Goal: Find contact information: Find contact information

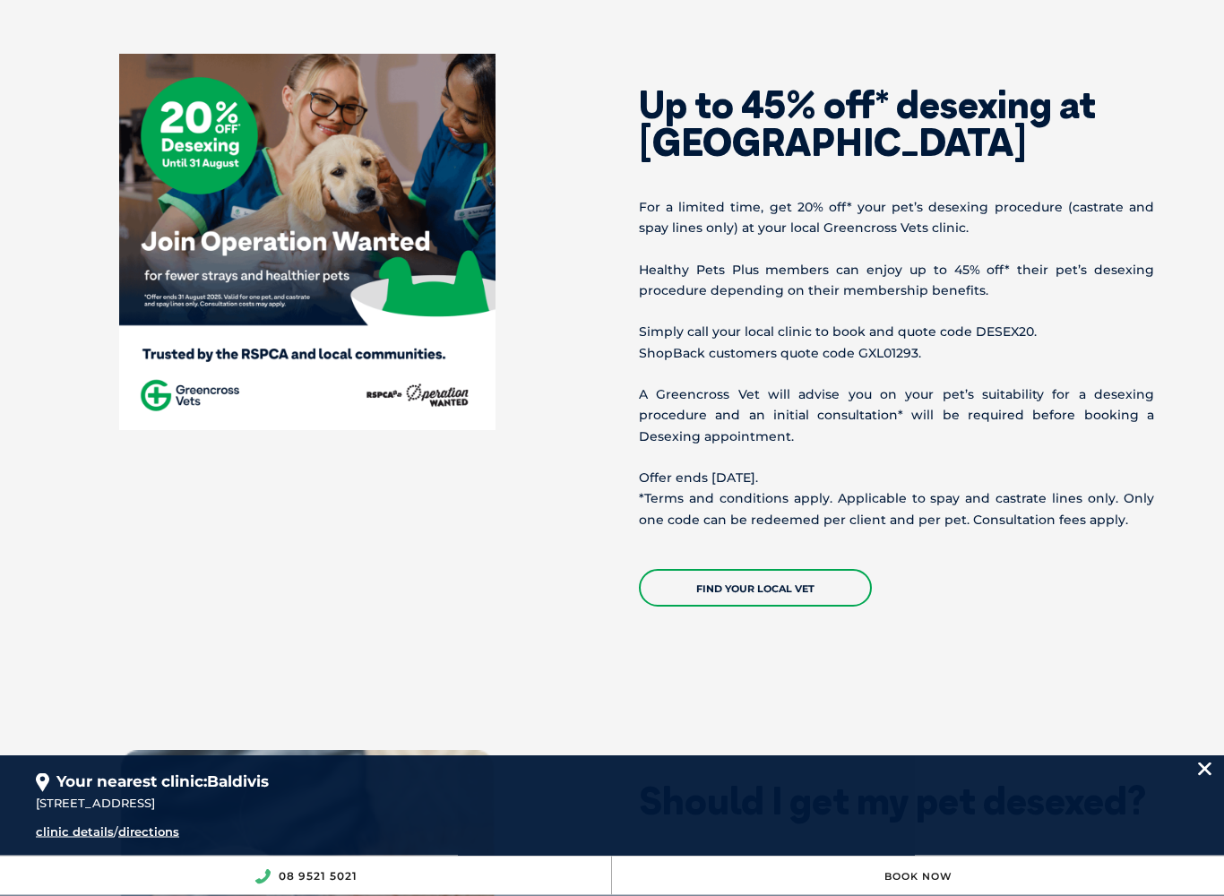
scroll to position [920, 0]
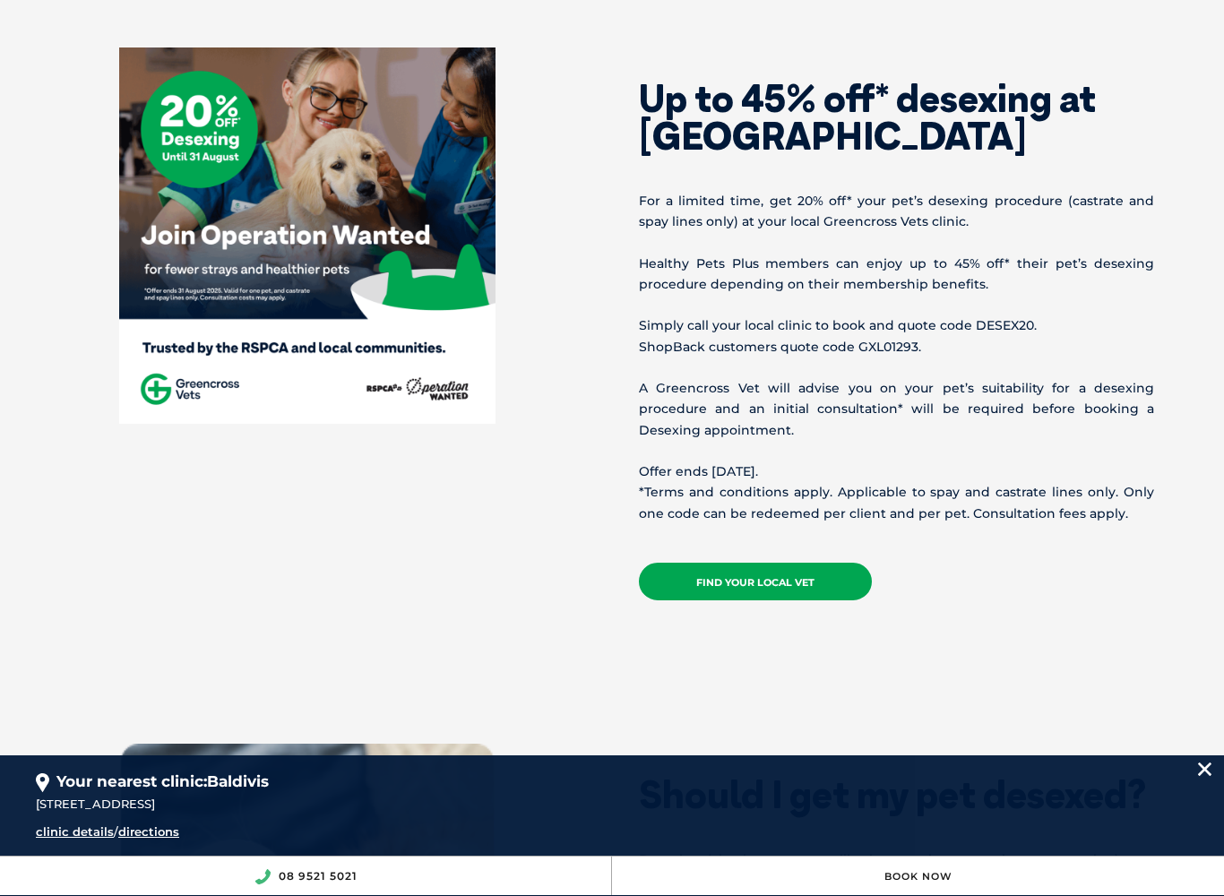
click at [702, 578] on link "Find your local vet" at bounding box center [755, 582] width 233 height 38
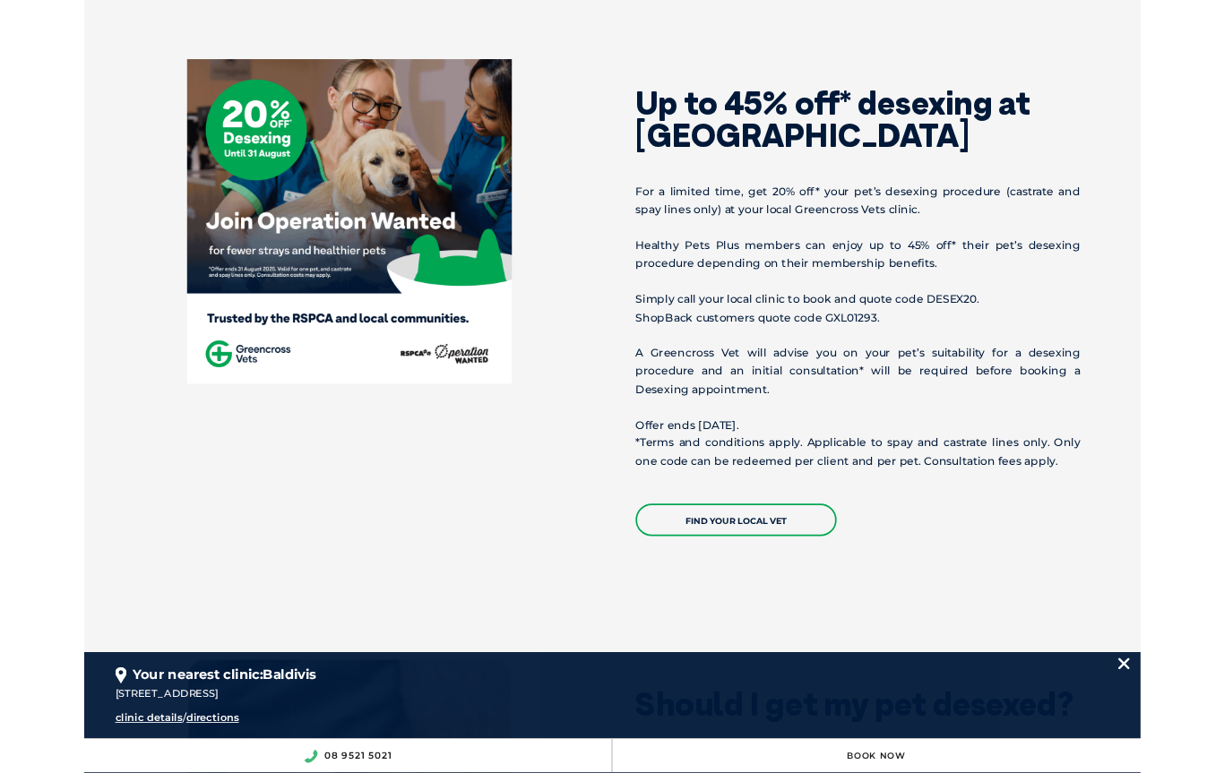
scroll to position [0, 0]
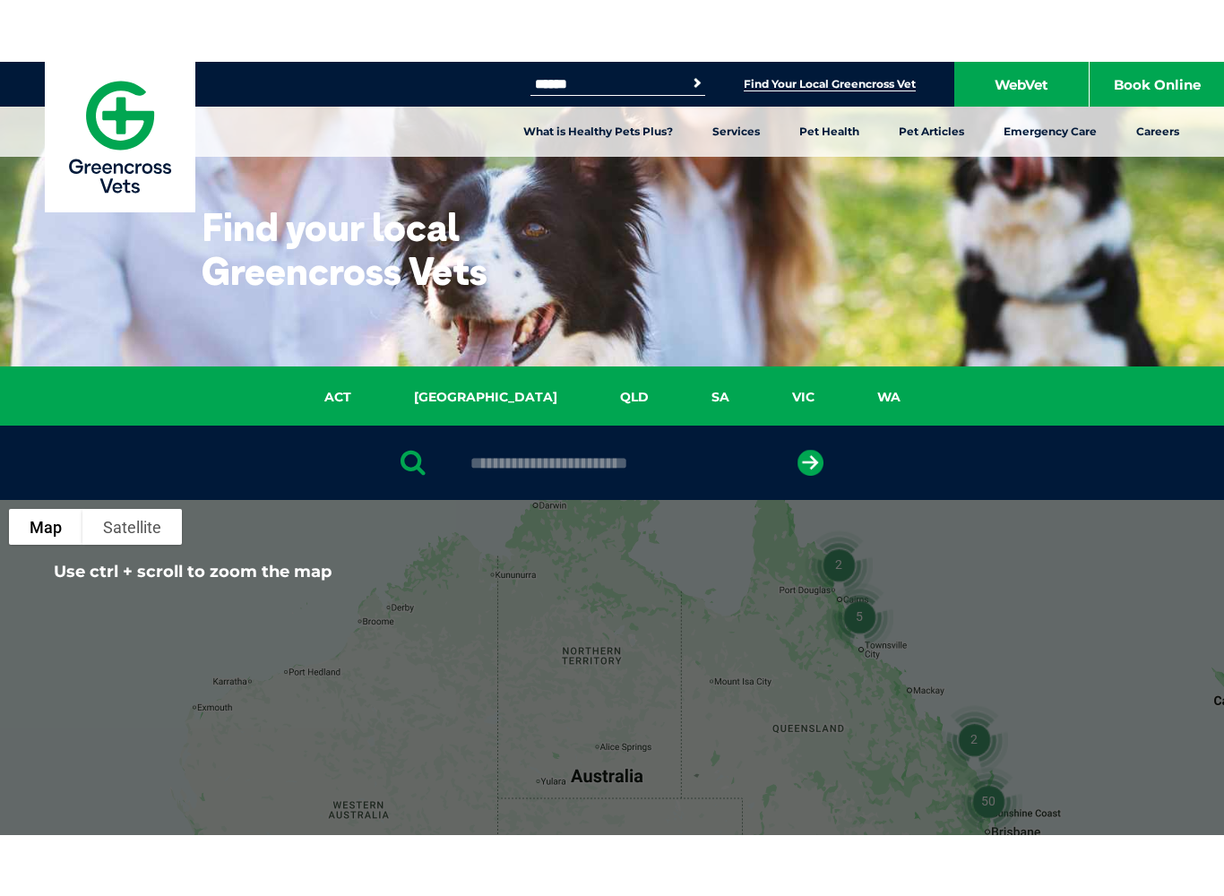
scroll to position [98, 0]
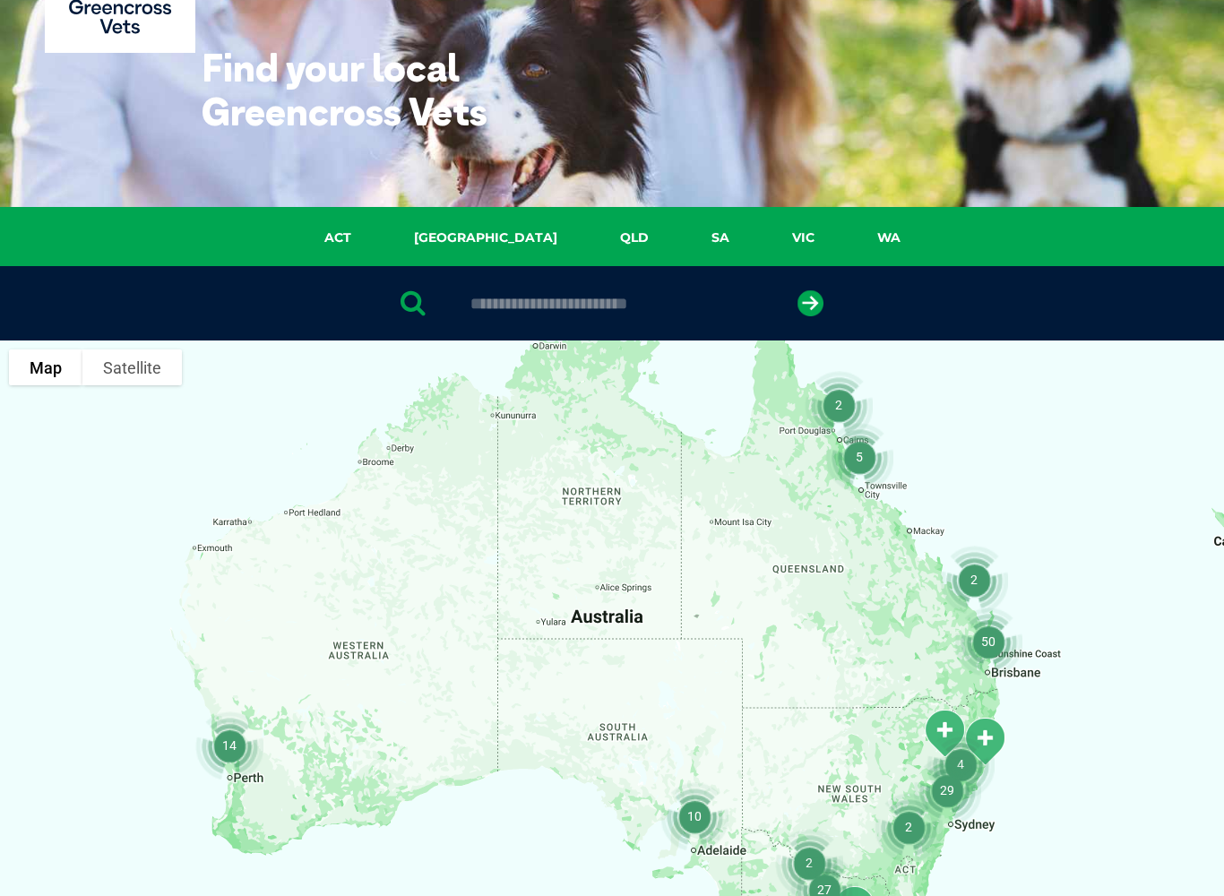
click at [222, 755] on img "14" at bounding box center [229, 745] width 82 height 82
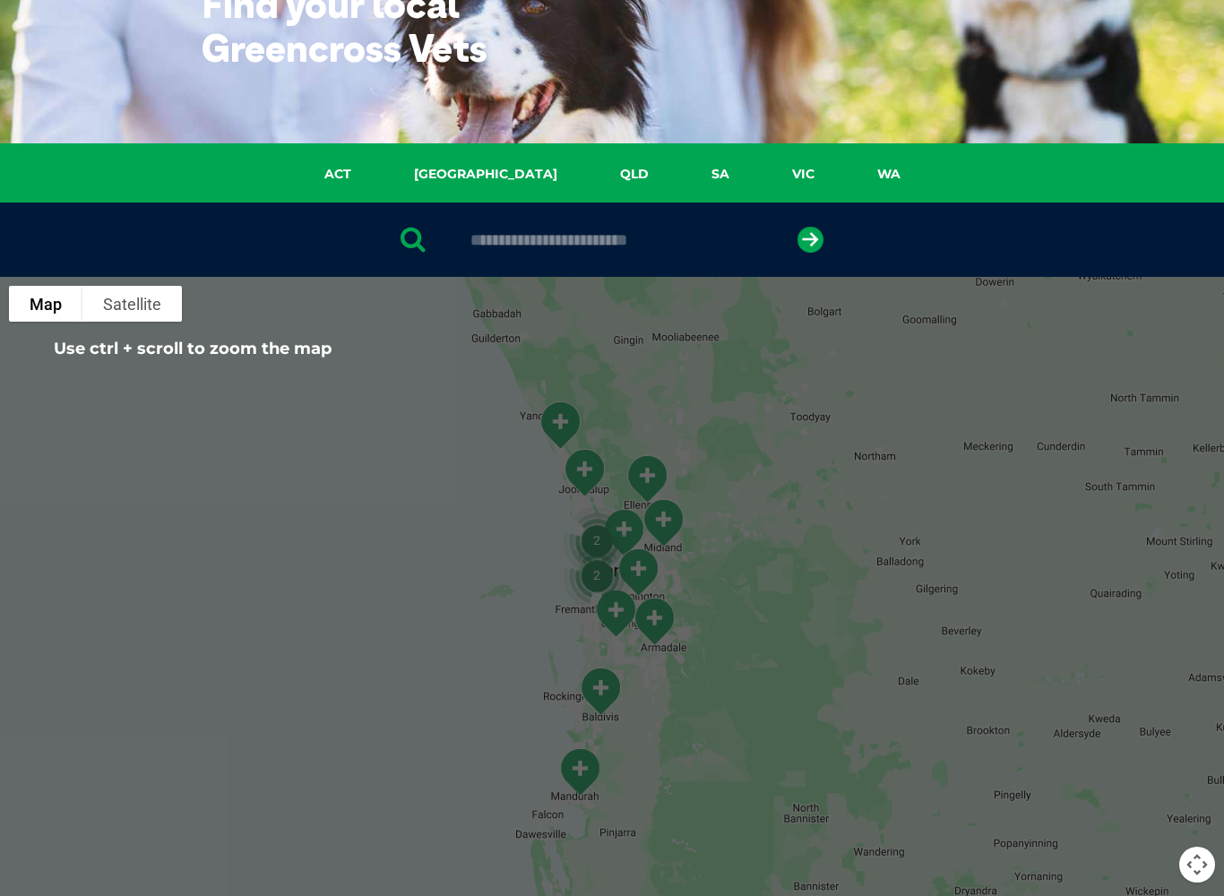
scroll to position [222, 0]
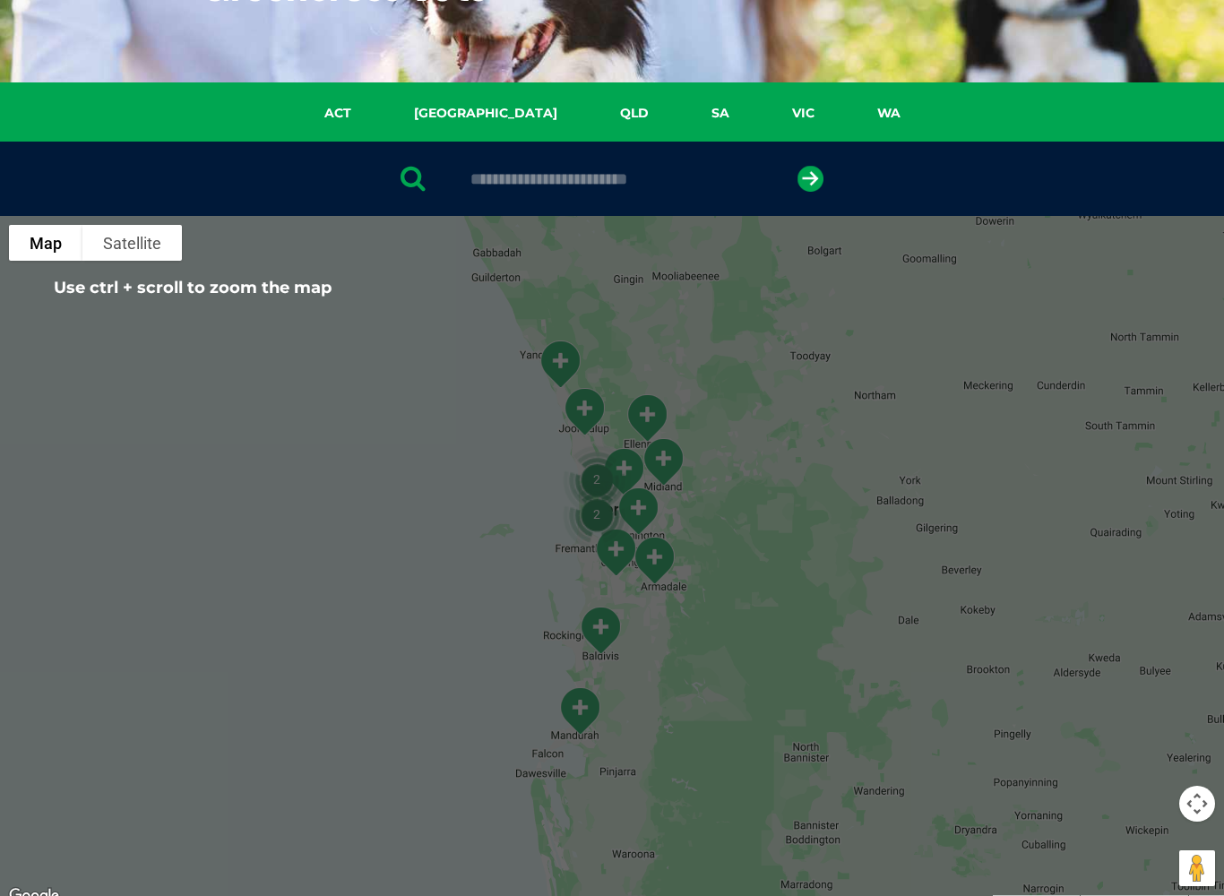
click at [604, 633] on img "Baldivis" at bounding box center [600, 631] width 59 height 64
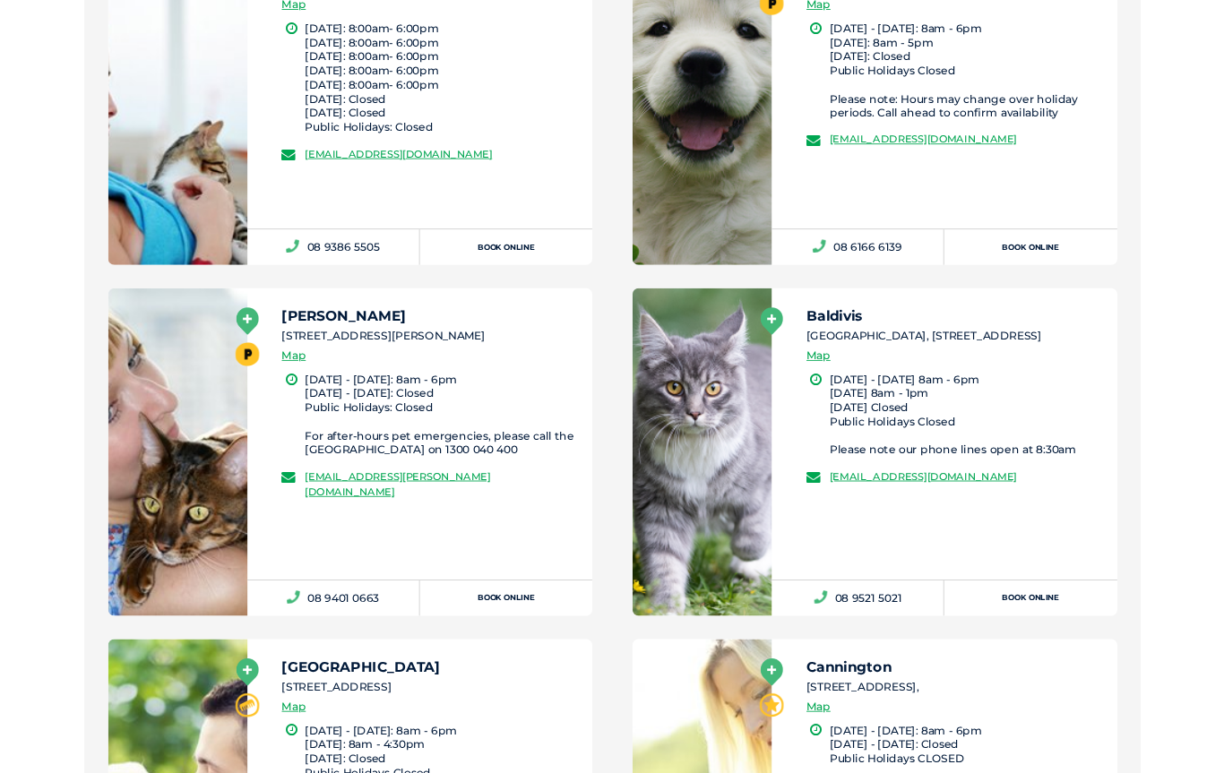
scroll to position [0, 0]
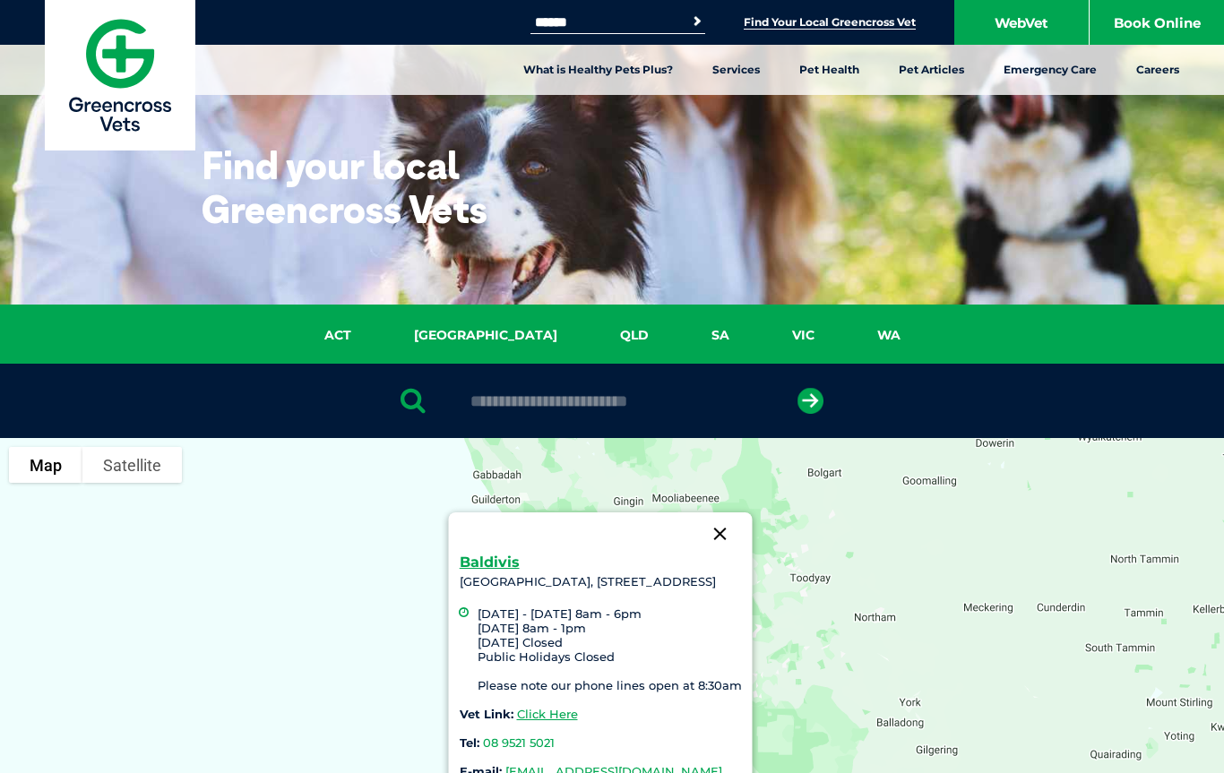
click at [742, 526] on button "Close" at bounding box center [720, 534] width 43 height 43
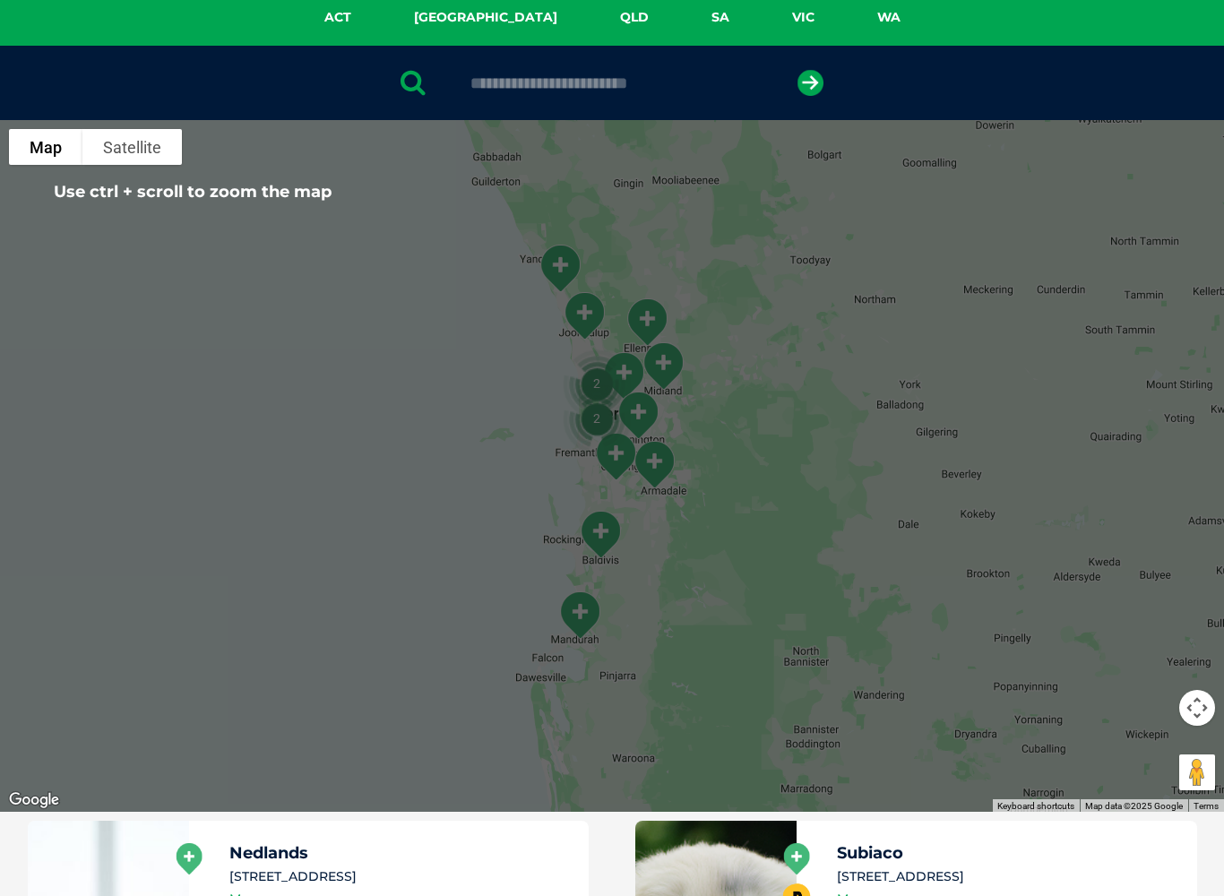
scroll to position [326, 0]
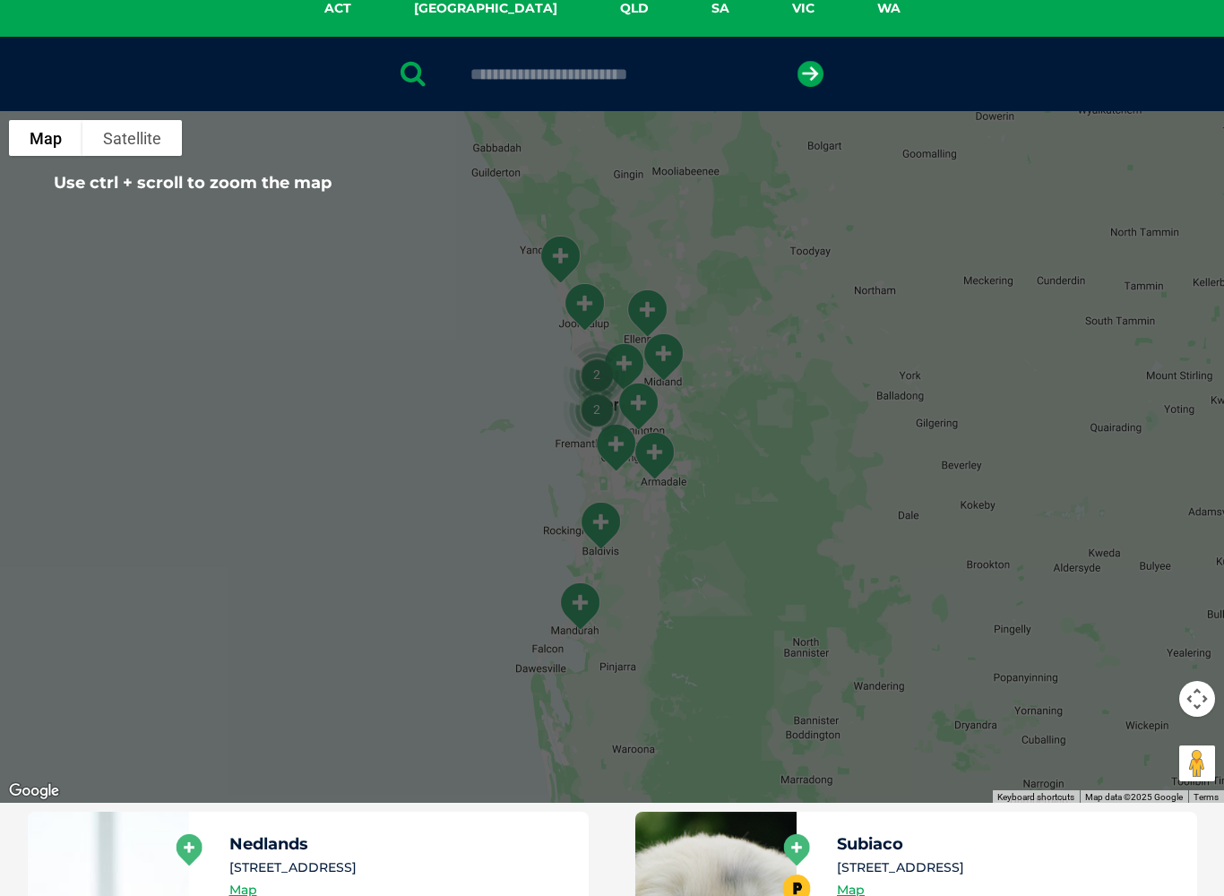
click at [573, 607] on img "Mandurah" at bounding box center [579, 607] width 59 height 64
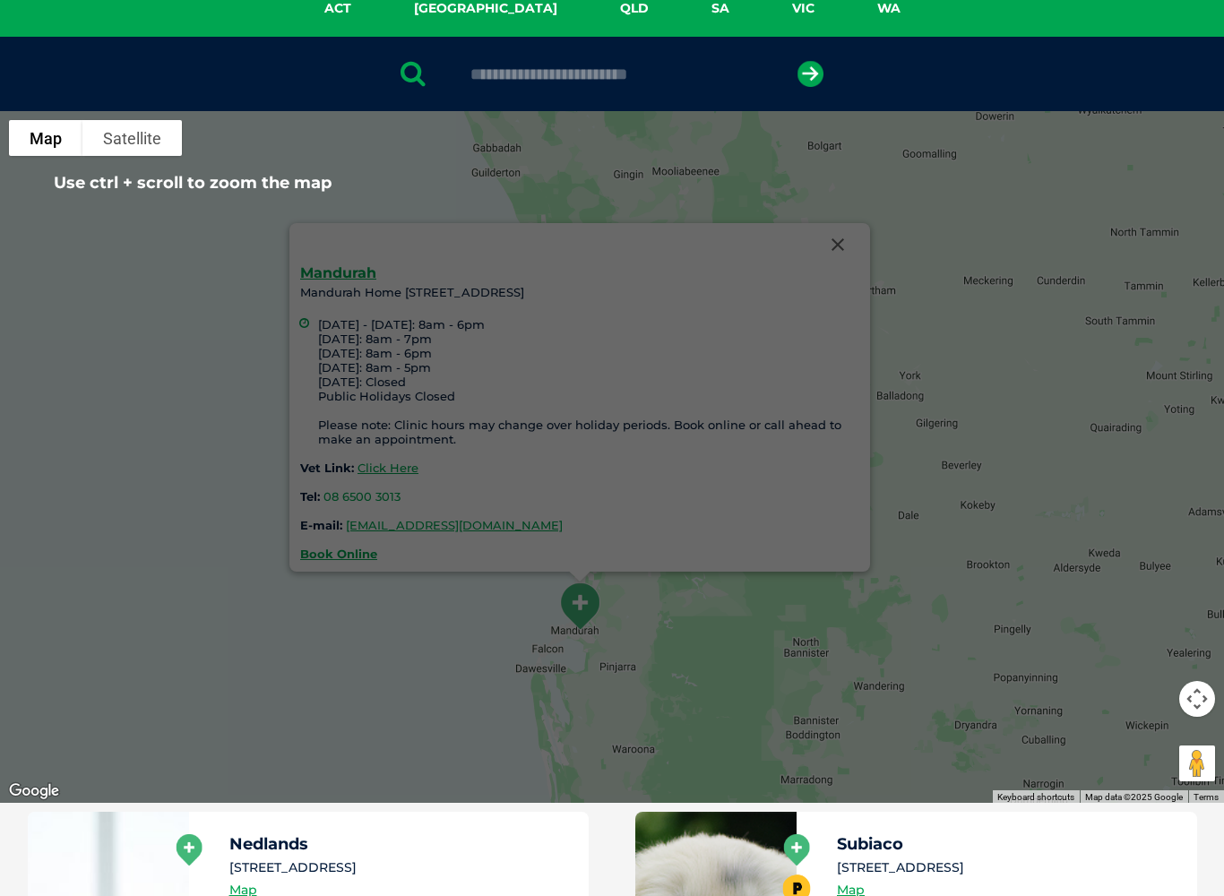
scroll to position [327, 0]
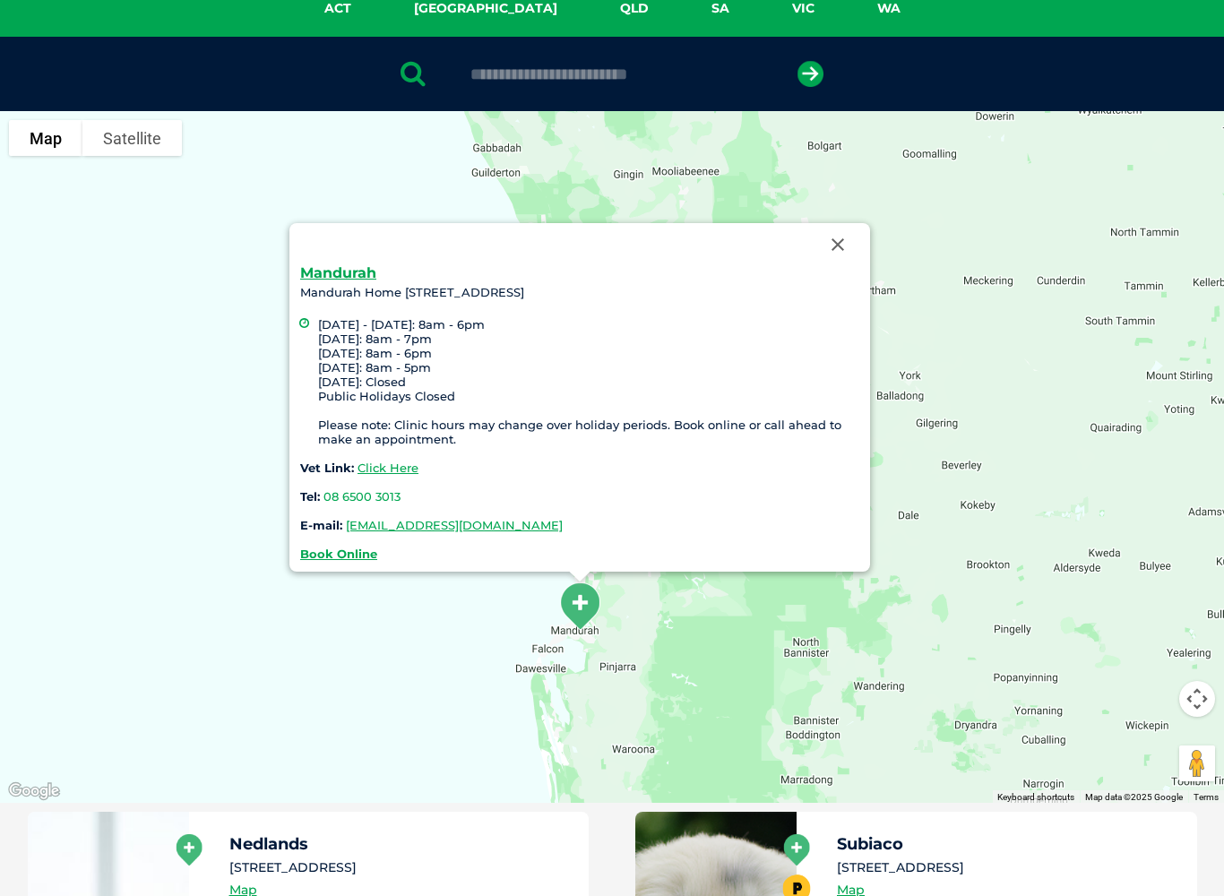
click at [392, 495] on link "08 6500 3013" at bounding box center [361, 496] width 77 height 14
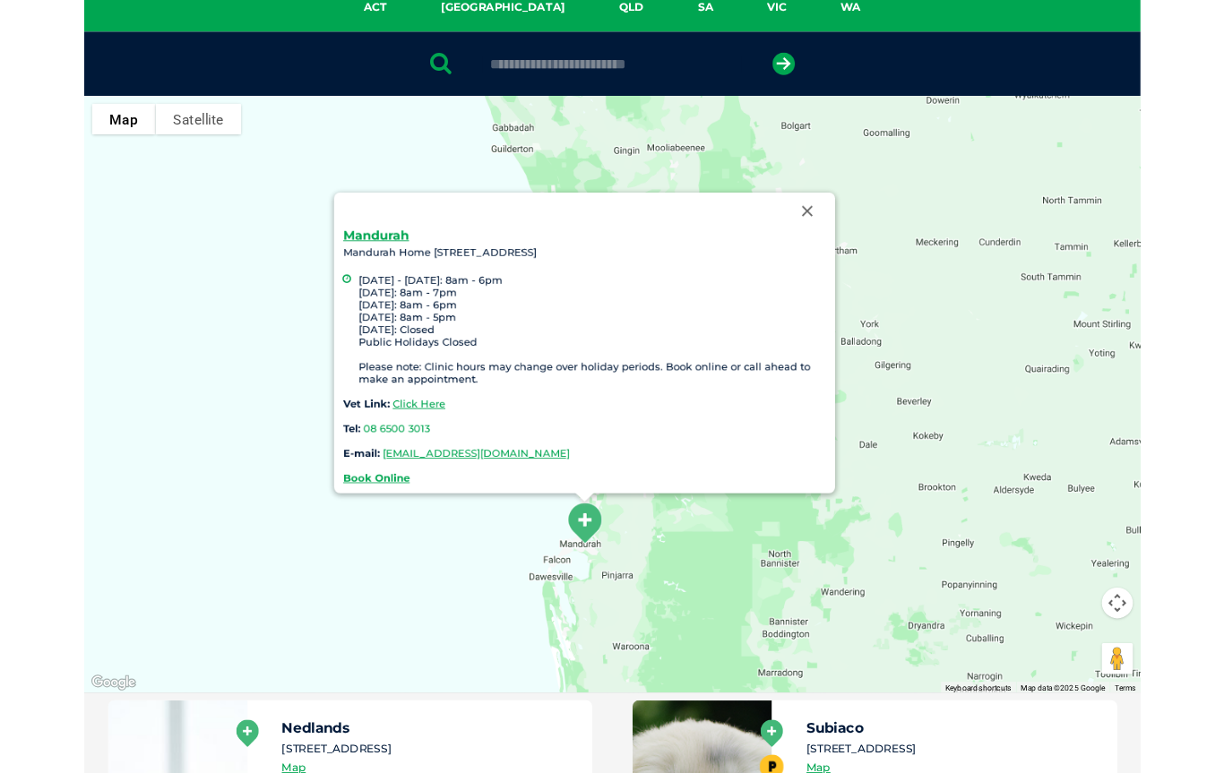
scroll to position [377, 0]
